Goal: Register for event/course

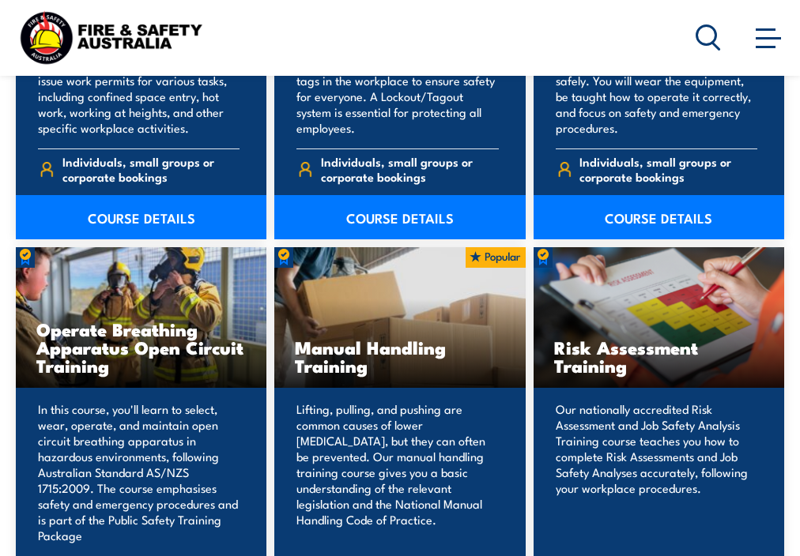
scroll to position [1659, 0]
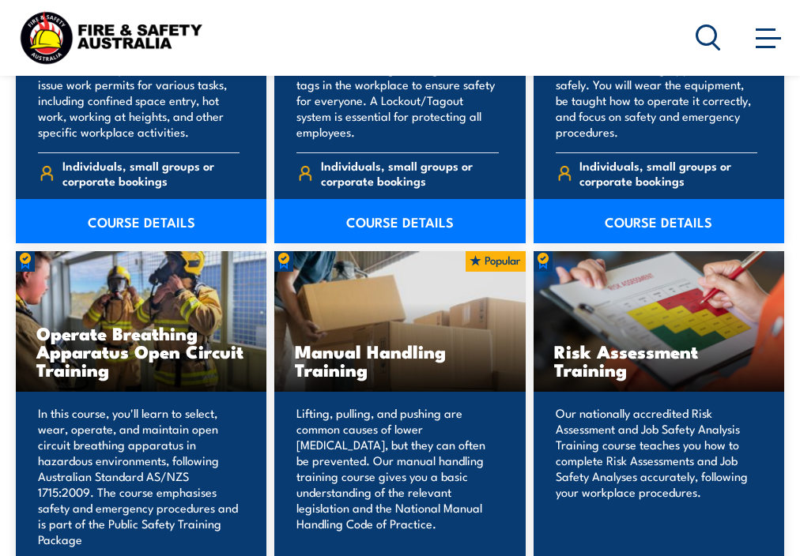
click at [598, 375] on h3 "Risk Assessment Training" at bounding box center [658, 360] width 209 height 36
click at [652, 369] on h3 "Risk Assessment Training" at bounding box center [658, 360] width 209 height 36
click at [654, 303] on div "Risk Assessment Training" at bounding box center [658, 321] width 250 height 140
drag, startPoint x: 654, startPoint y: 303, endPoint x: 733, endPoint y: 349, distance: 91.7
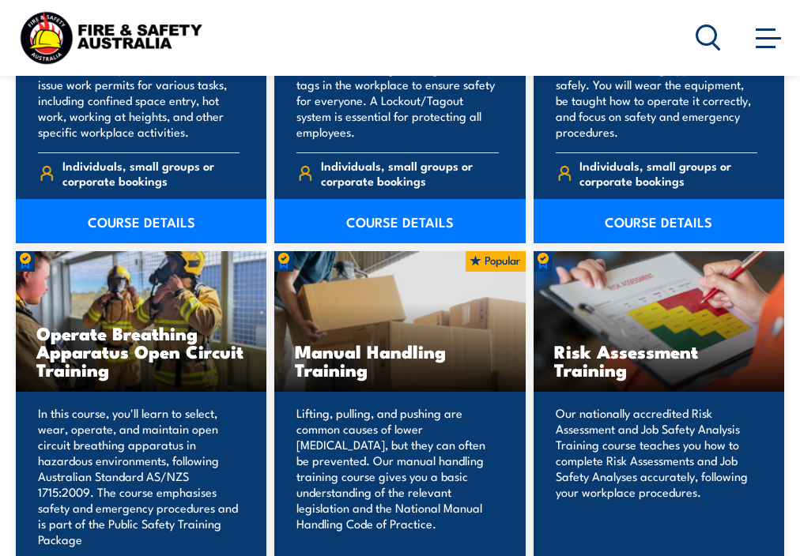
click at [733, 349] on h3 "Risk Assessment Training" at bounding box center [658, 360] width 209 height 36
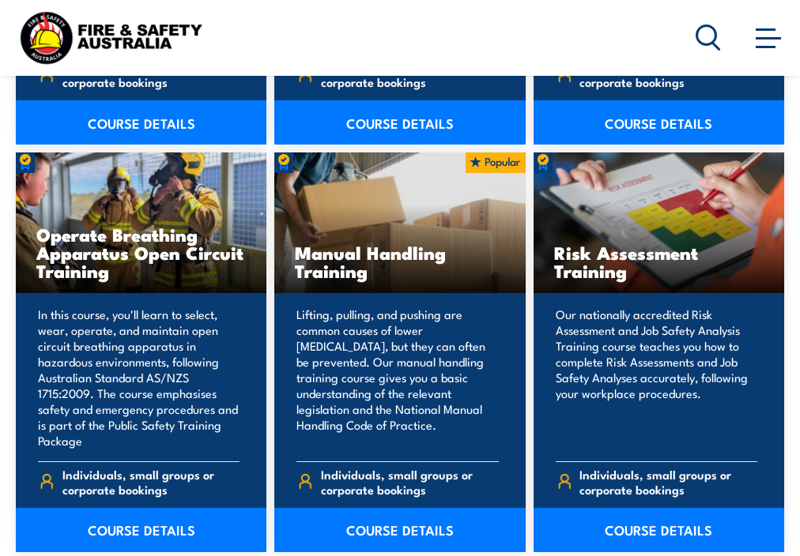
scroll to position [1628, 0]
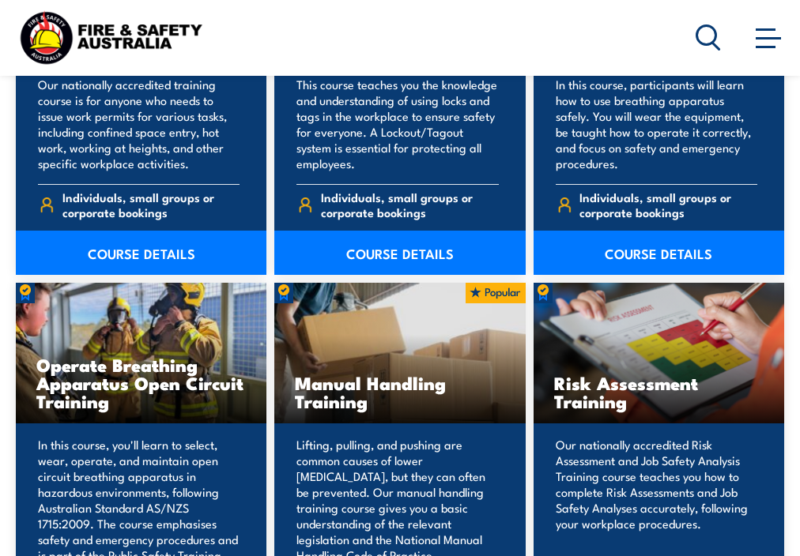
click at [740, 366] on div "Risk Assessment Training" at bounding box center [658, 353] width 250 height 140
